Goal: Task Accomplishment & Management: Use online tool/utility

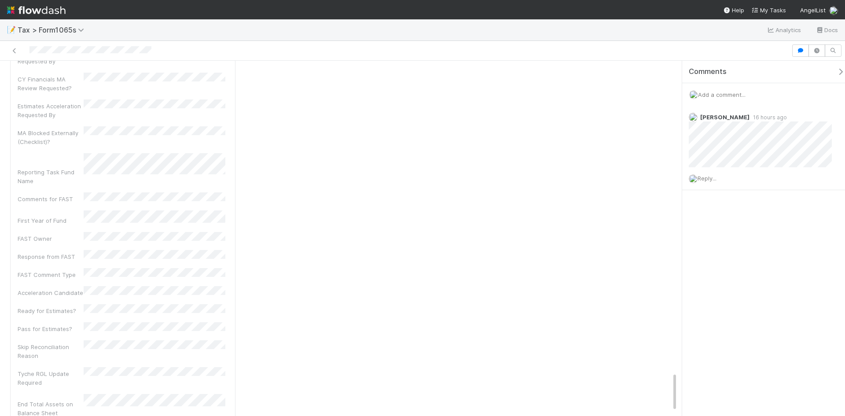
scroll to position [2552, 0]
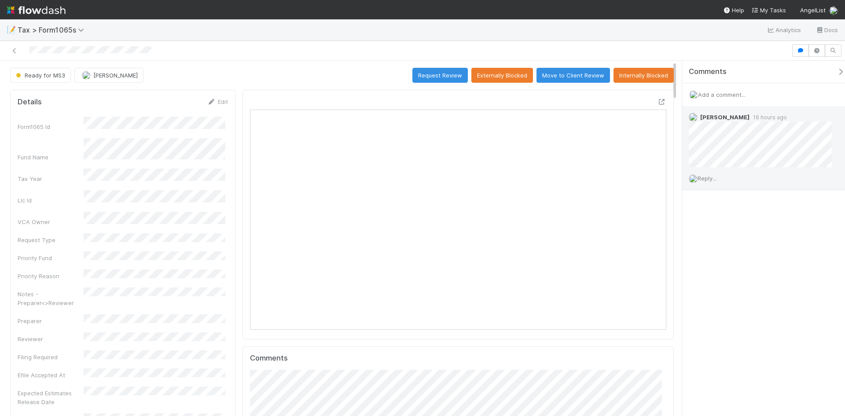
scroll to position [7, 7]
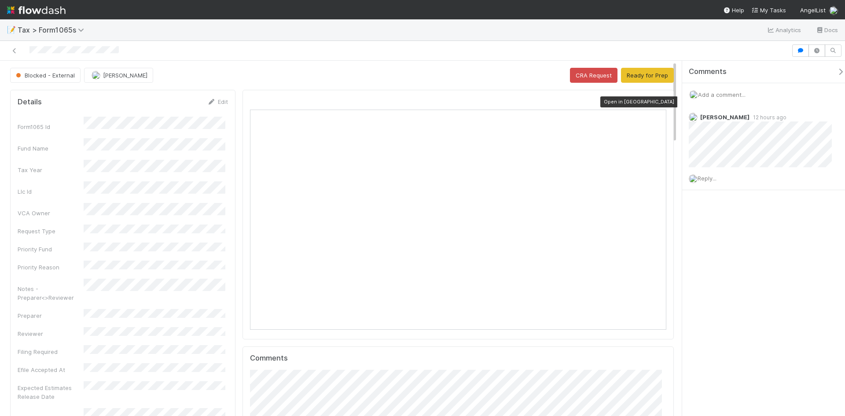
click at [657, 101] on icon at bounding box center [661, 102] width 9 height 6
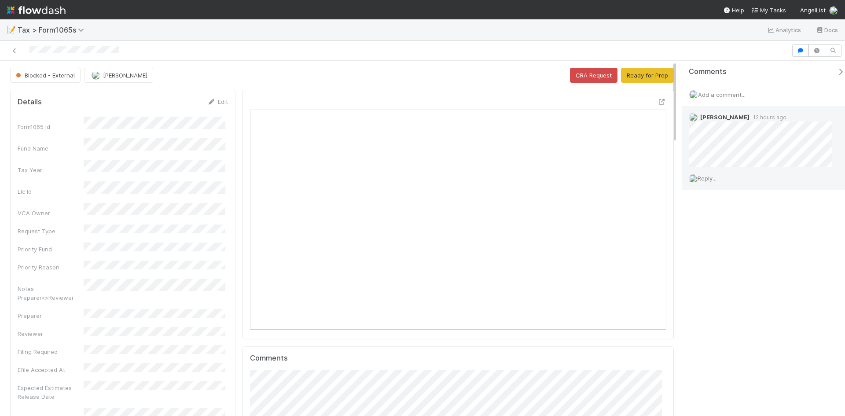
click at [710, 181] on span "Reply..." at bounding box center [706, 178] width 19 height 7
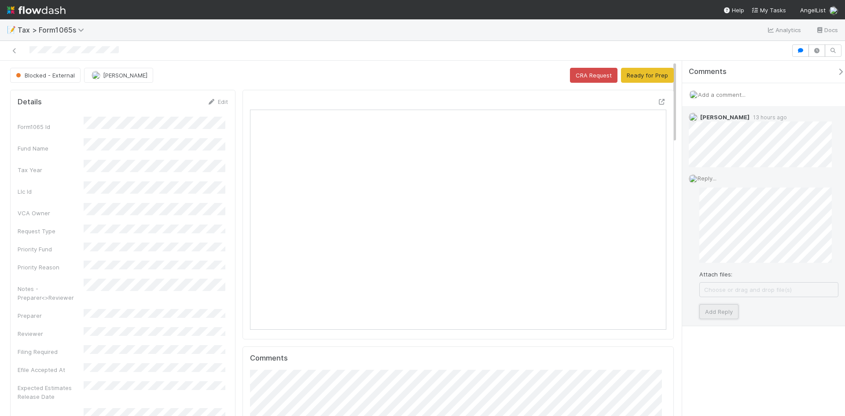
click at [722, 307] on button "Add Reply" at bounding box center [718, 311] width 39 height 15
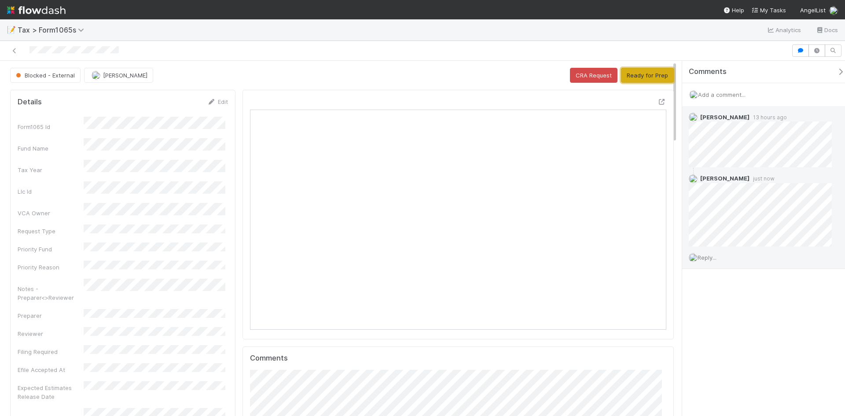
click at [650, 73] on button "Ready for Prep" at bounding box center [647, 75] width 53 height 15
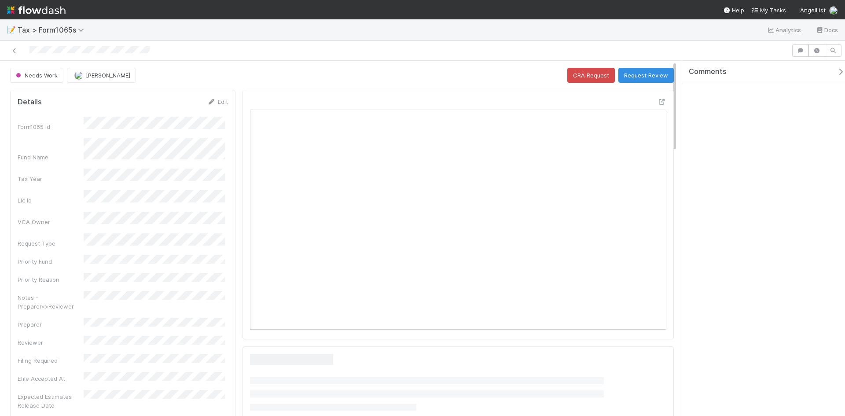
scroll to position [172, 405]
click at [653, 100] on div at bounding box center [457, 215] width 431 height 250
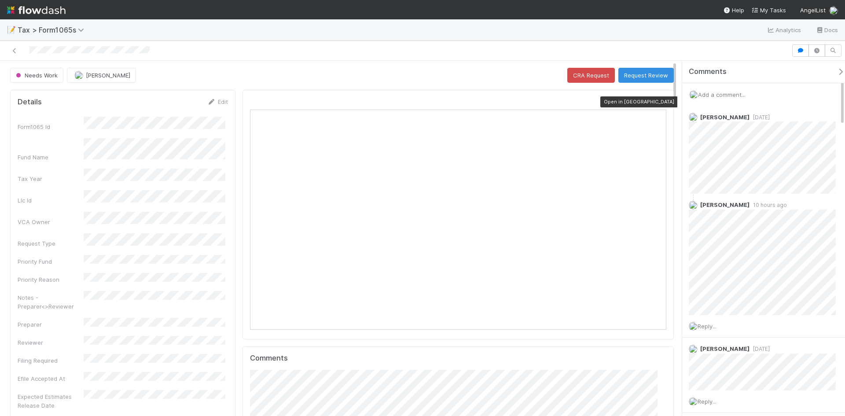
scroll to position [172, 401]
click at [657, 101] on icon at bounding box center [661, 102] width 9 height 6
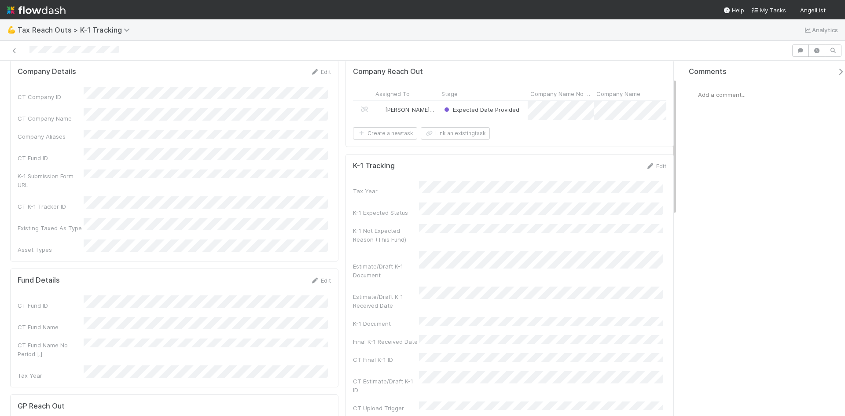
scroll to position [44, 0]
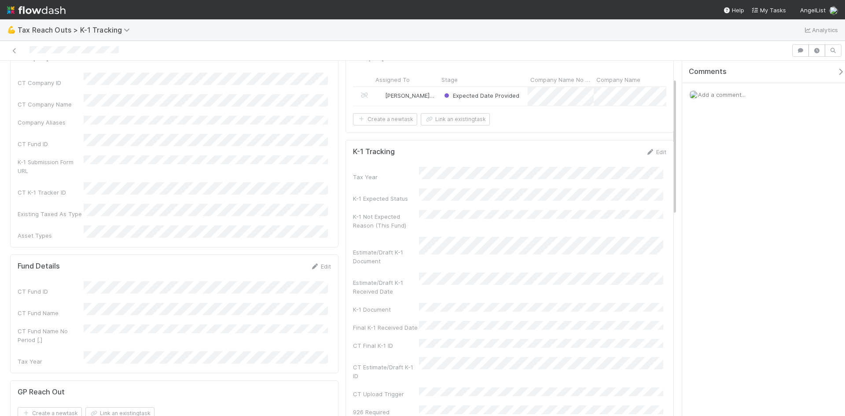
click at [520, 95] on div "Expected Date Provided" at bounding box center [483, 96] width 89 height 18
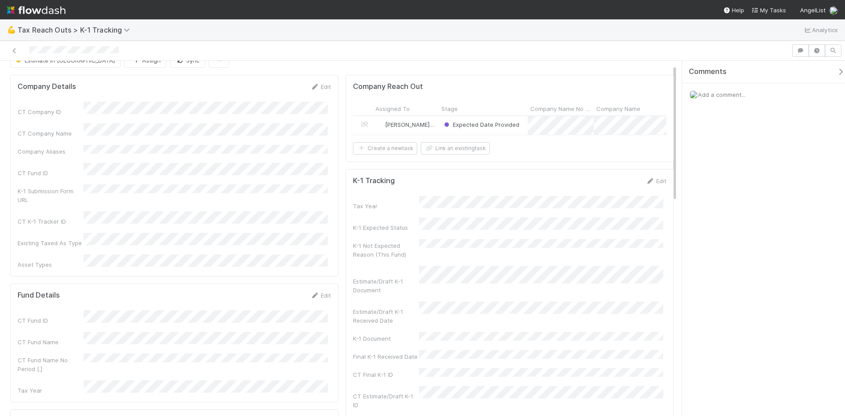
scroll to position [0, 0]
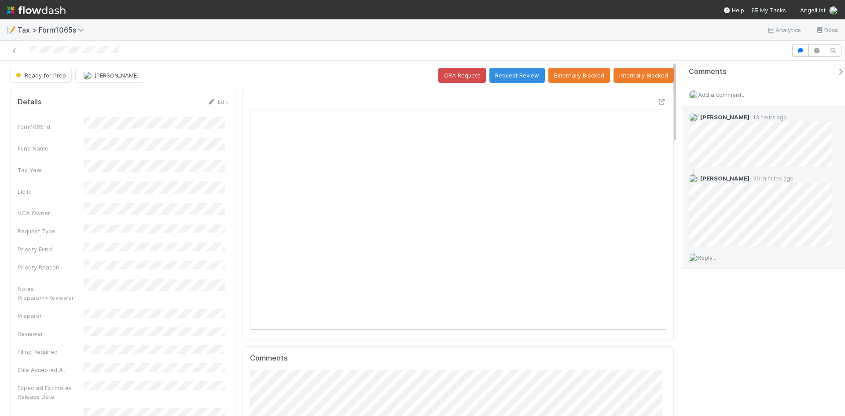
click at [708, 260] on span "Reply..." at bounding box center [706, 257] width 19 height 7
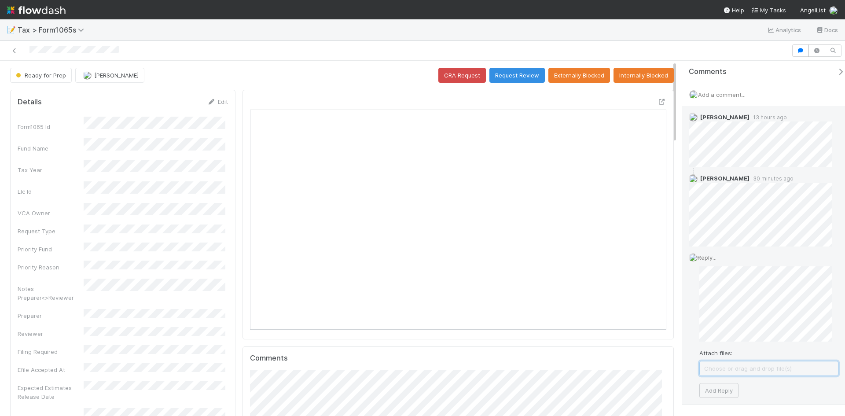
click at [726, 371] on span "Choose or drag and drop file(s)" at bounding box center [769, 368] width 138 height 14
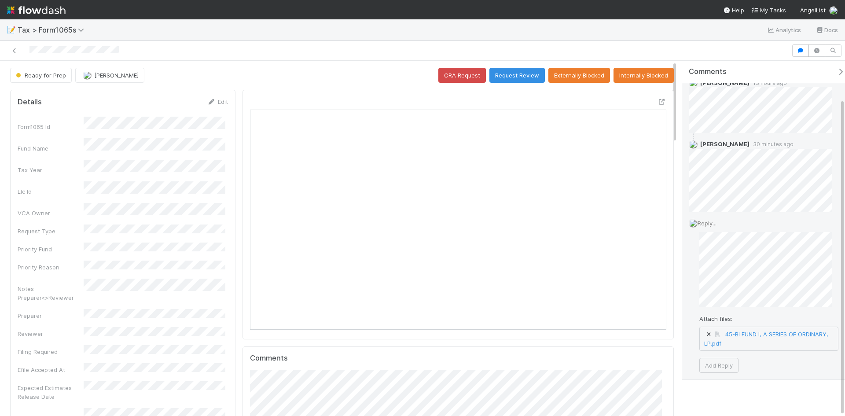
scroll to position [42, 0]
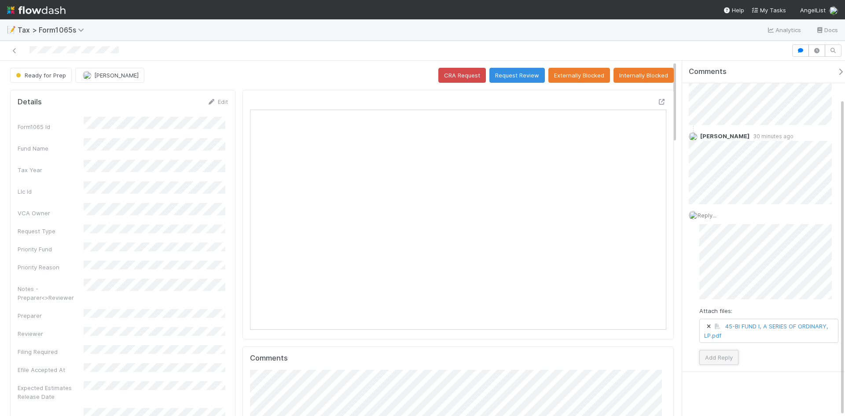
click at [708, 361] on button "Add Reply" at bounding box center [718, 357] width 39 height 15
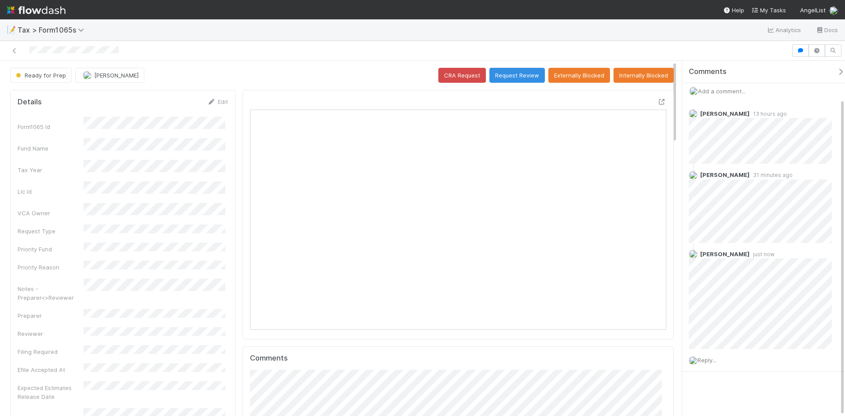
scroll to position [4, 0]
click at [222, 103] on link "Edit" at bounding box center [217, 101] width 21 height 7
click at [60, 308] on div "Notes - Preparer<>Reviewer" at bounding box center [123, 321] width 210 height 26
click at [188, 100] on button "Save" at bounding box center [181, 104] width 25 height 15
click at [526, 74] on button "Request Review" at bounding box center [516, 75] width 55 height 15
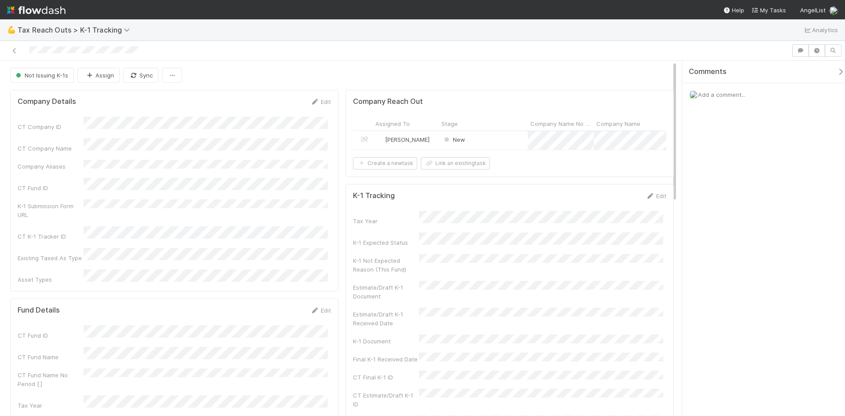
click at [480, 137] on div "New" at bounding box center [483, 140] width 89 height 18
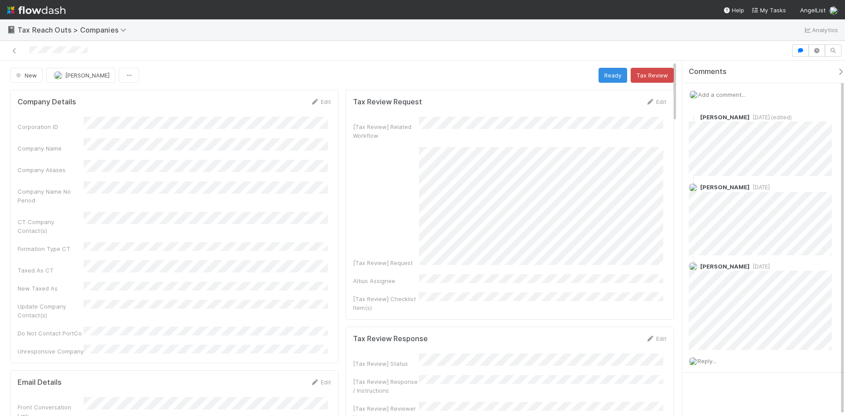
scroll to position [1, 0]
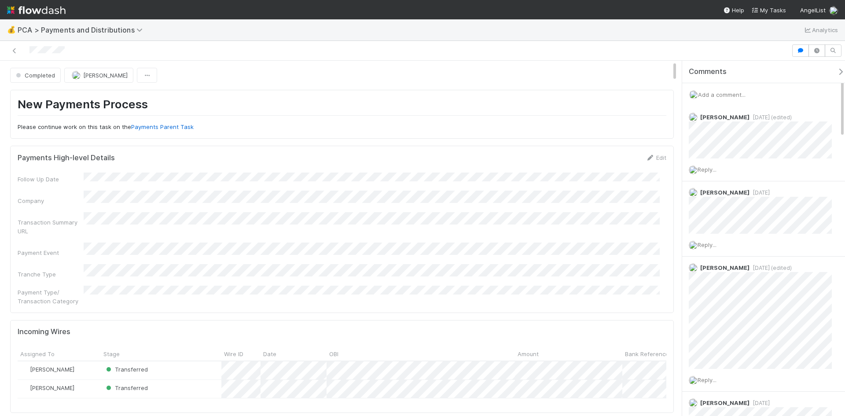
click at [289, 69] on div "Completed [PERSON_NAME]" at bounding box center [342, 75] width 664 height 15
